Goal: Task Accomplishment & Management: Use online tool/utility

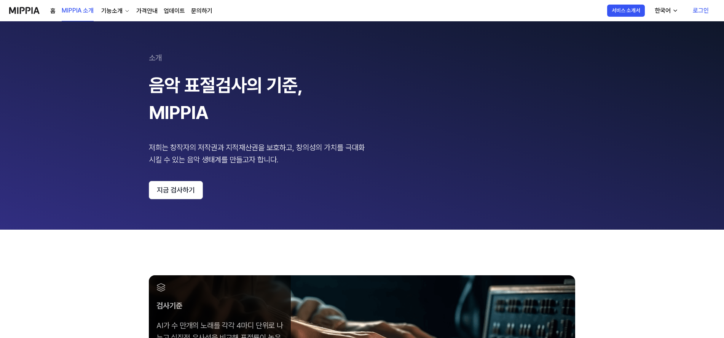
click at [703, 8] on link "로그인" at bounding box center [701, 10] width 28 height 21
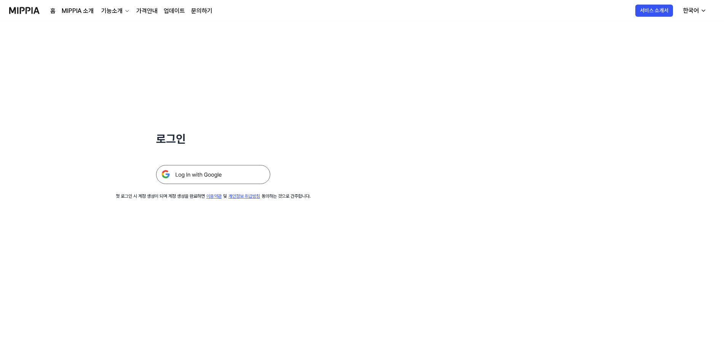
click at [233, 175] on img at bounding box center [213, 174] width 114 height 19
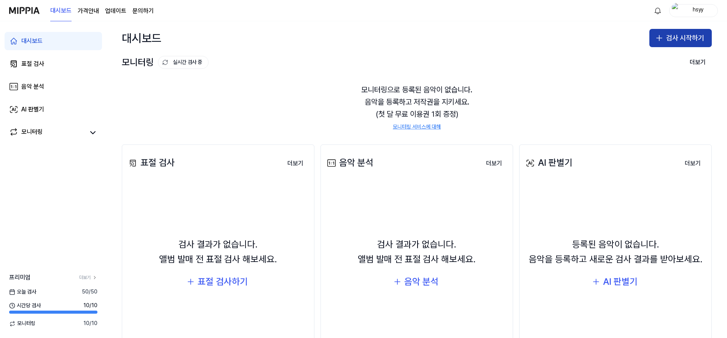
click at [663, 43] on button "검사 시작하기" at bounding box center [680, 38] width 62 height 18
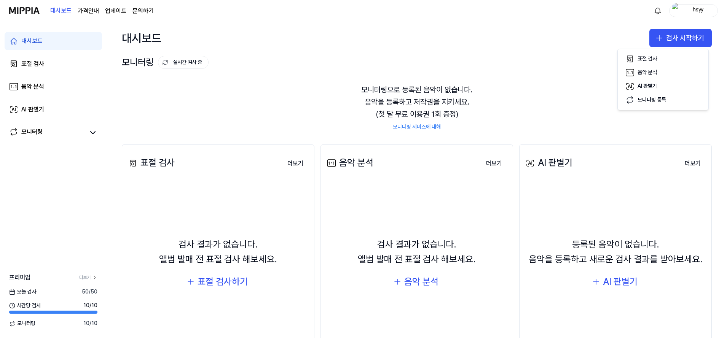
click at [307, 153] on div "표절 검사 더보기" at bounding box center [218, 163] width 183 height 21
click at [266, 175] on div "표절 검사 더보기 표절 검사 검사 결과가 없습니다. 앨범 발매 전 표절 검사 해보세요. 표절 검사하기 더보기" at bounding box center [218, 260] width 193 height 230
click at [293, 161] on button "더보기" at bounding box center [295, 163] width 28 height 15
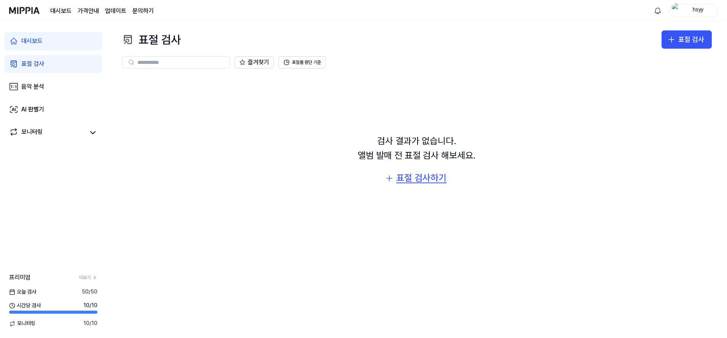
click at [403, 178] on div "표절 검사하기" at bounding box center [421, 178] width 50 height 14
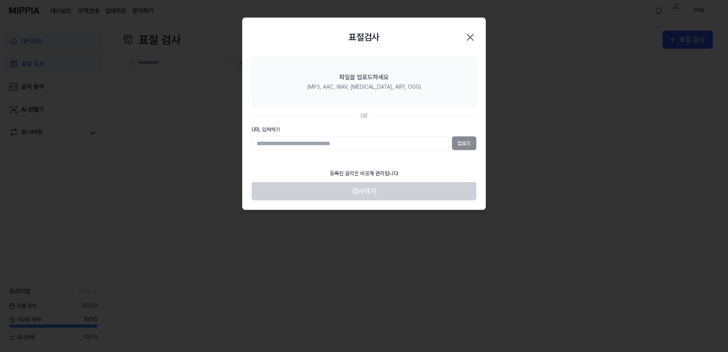
click at [296, 143] on input "URL 입력하기" at bounding box center [350, 143] width 197 height 14
click at [470, 38] on icon "button" at bounding box center [470, 37] width 12 height 12
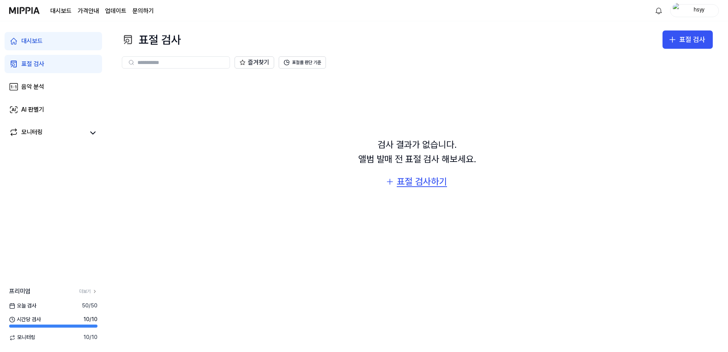
click at [409, 182] on div "표절 검사하기" at bounding box center [422, 181] width 50 height 14
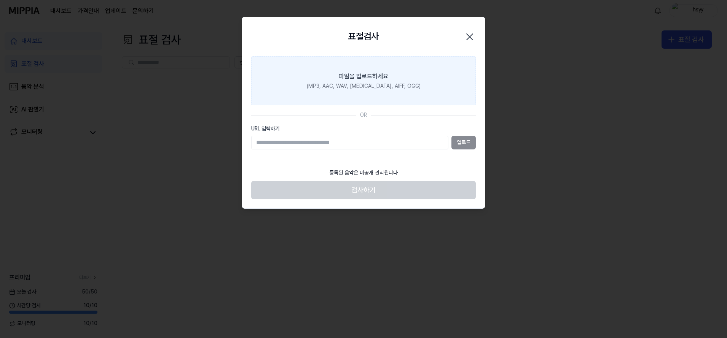
click at [298, 97] on label "파일을 업로드하세요 (MP3, AAC, WAV, [MEDICAL_DATA], AIFF, OGG)" at bounding box center [363, 80] width 225 height 49
click at [0, 0] on input "파일을 업로드하세요 (MP3, AAC, WAV, [MEDICAL_DATA], AIFF, OGG)" at bounding box center [0, 0] width 0 height 0
click at [353, 94] on label "파일을 업로드하세요 (MP3, AAC, WAV, [MEDICAL_DATA], AIFF, OGG)" at bounding box center [363, 80] width 225 height 49
click at [0, 0] on input "파일을 업로드하세요 (MP3, AAC, WAV, [MEDICAL_DATA], AIFF, OGG)" at bounding box center [0, 0] width 0 height 0
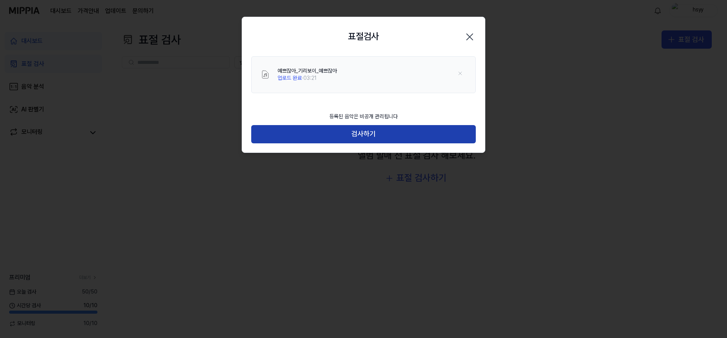
click at [395, 137] on button "검사하기" at bounding box center [363, 134] width 225 height 18
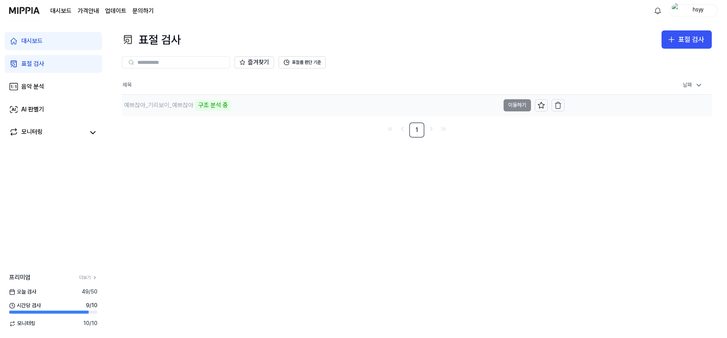
click at [217, 105] on div "구조 분석 중" at bounding box center [213, 105] width 36 height 11
click at [512, 106] on button "이동하기" at bounding box center [517, 105] width 27 height 12
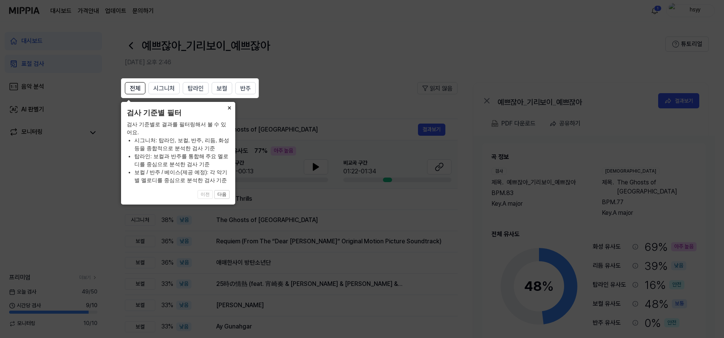
click at [228, 108] on button "×" at bounding box center [229, 107] width 12 height 11
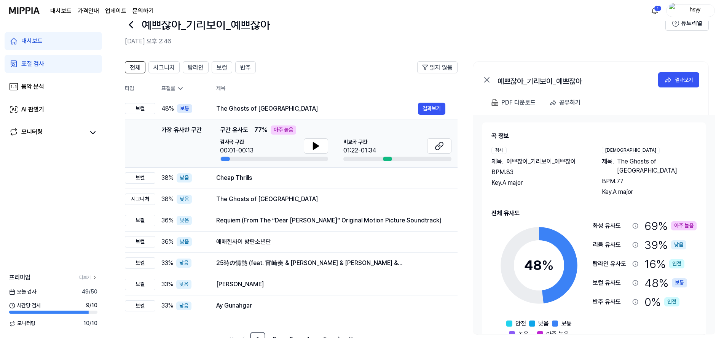
scroll to position [45, 0]
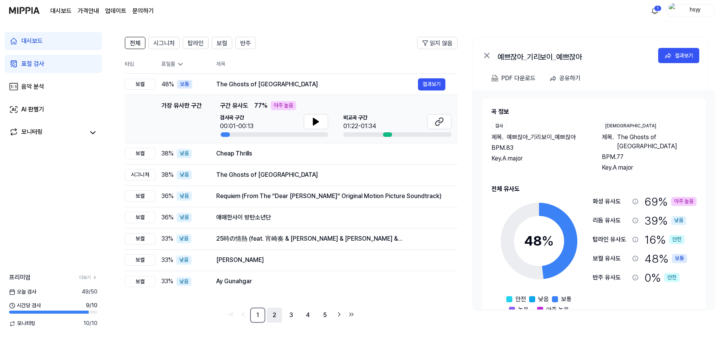
click at [273, 319] on link "2" at bounding box center [274, 315] width 15 height 15
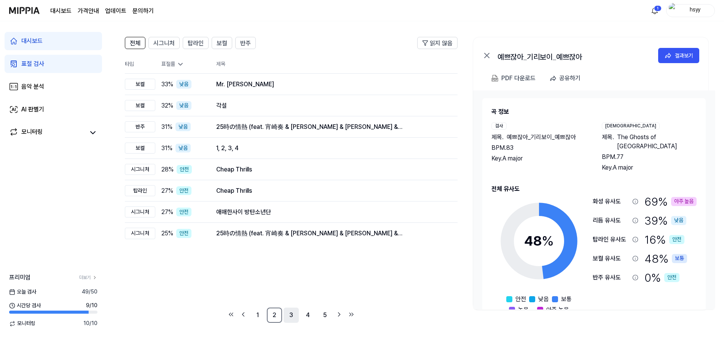
click at [294, 319] on link "3" at bounding box center [291, 315] width 15 height 15
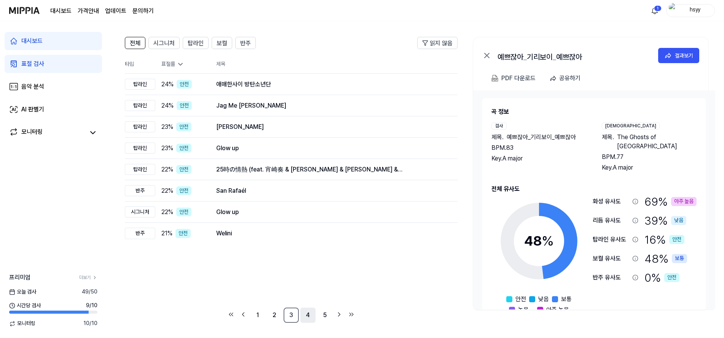
click at [311, 319] on link "4" at bounding box center [307, 315] width 15 height 15
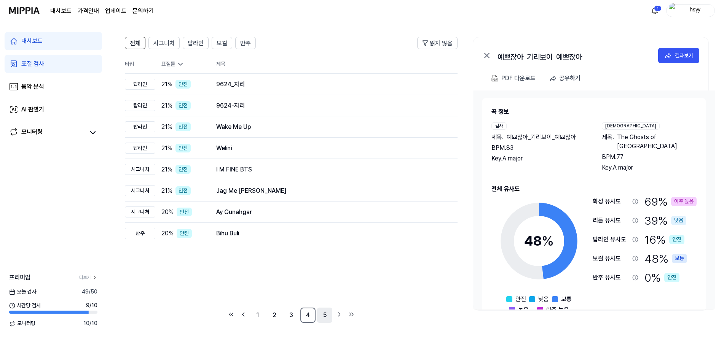
click at [325, 317] on link "5" at bounding box center [324, 315] width 15 height 15
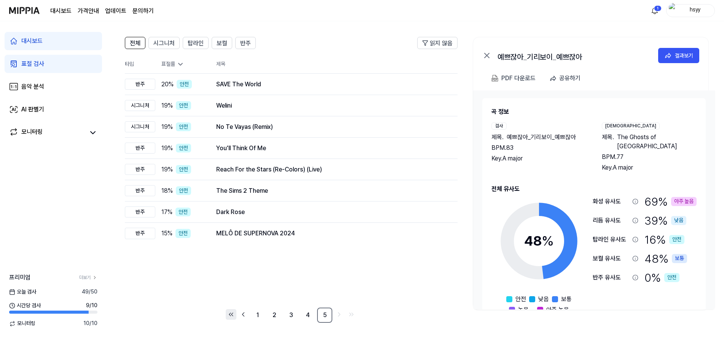
click at [231, 317] on icon "Go to first page" at bounding box center [231, 314] width 8 height 9
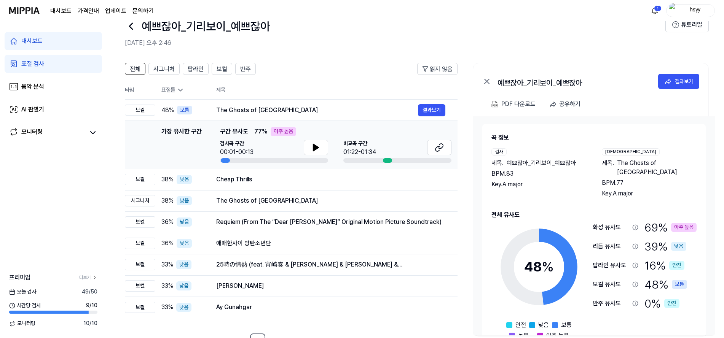
scroll to position [7, 0]
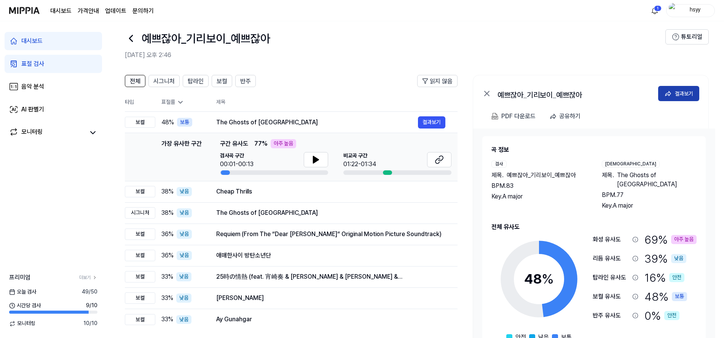
click at [676, 93] on div "결과보기" at bounding box center [684, 93] width 18 height 8
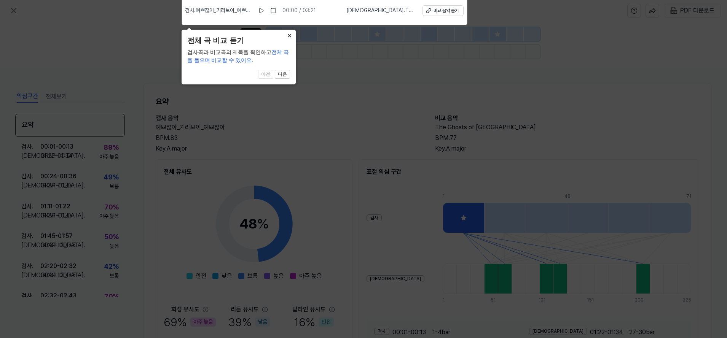
click at [290, 34] on button "×" at bounding box center [290, 35] width 12 height 11
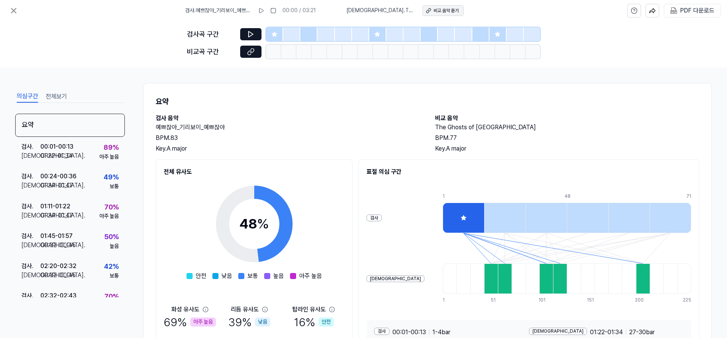
click at [448, 11] on div "비교 음악 듣기" at bounding box center [446, 11] width 25 height 6
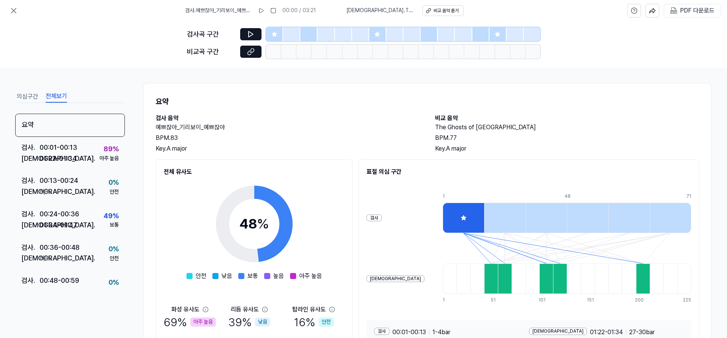
click at [61, 96] on button "전체보기" at bounding box center [56, 97] width 21 height 12
click at [252, 35] on icon at bounding box center [251, 35] width 5 height 6
click at [29, 98] on button "의심구간" at bounding box center [27, 97] width 21 height 12
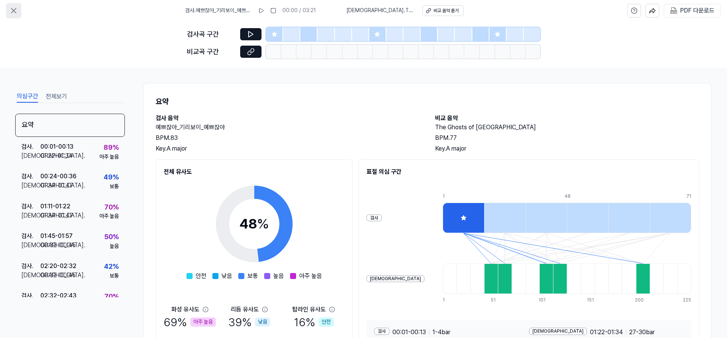
click at [14, 10] on icon at bounding box center [13, 10] width 5 height 5
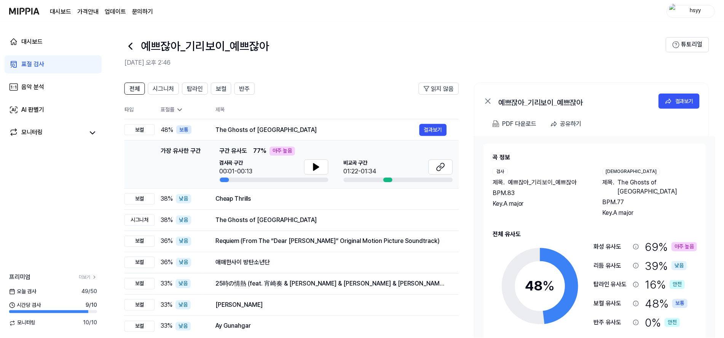
scroll to position [7, 0]
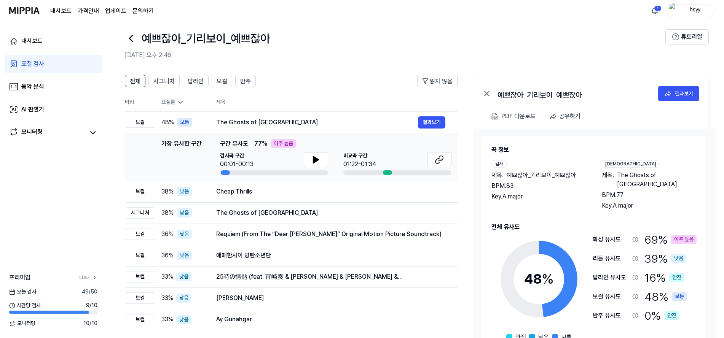
click at [22, 9] on img at bounding box center [24, 10] width 30 height 21
